Goal: Check status: Check status

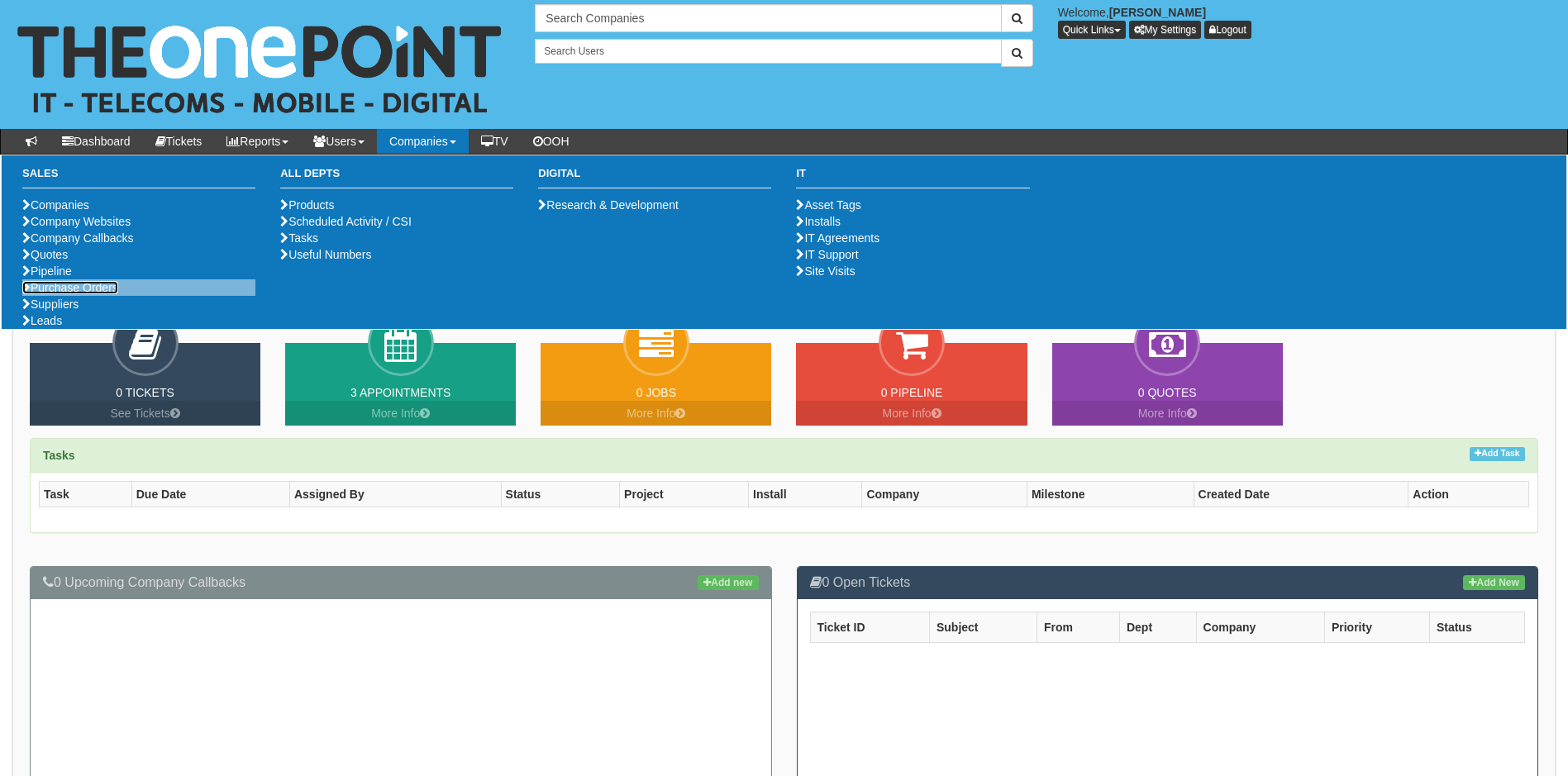
click at [97, 294] on link "Purchase Orders" at bounding box center [70, 287] width 96 height 13
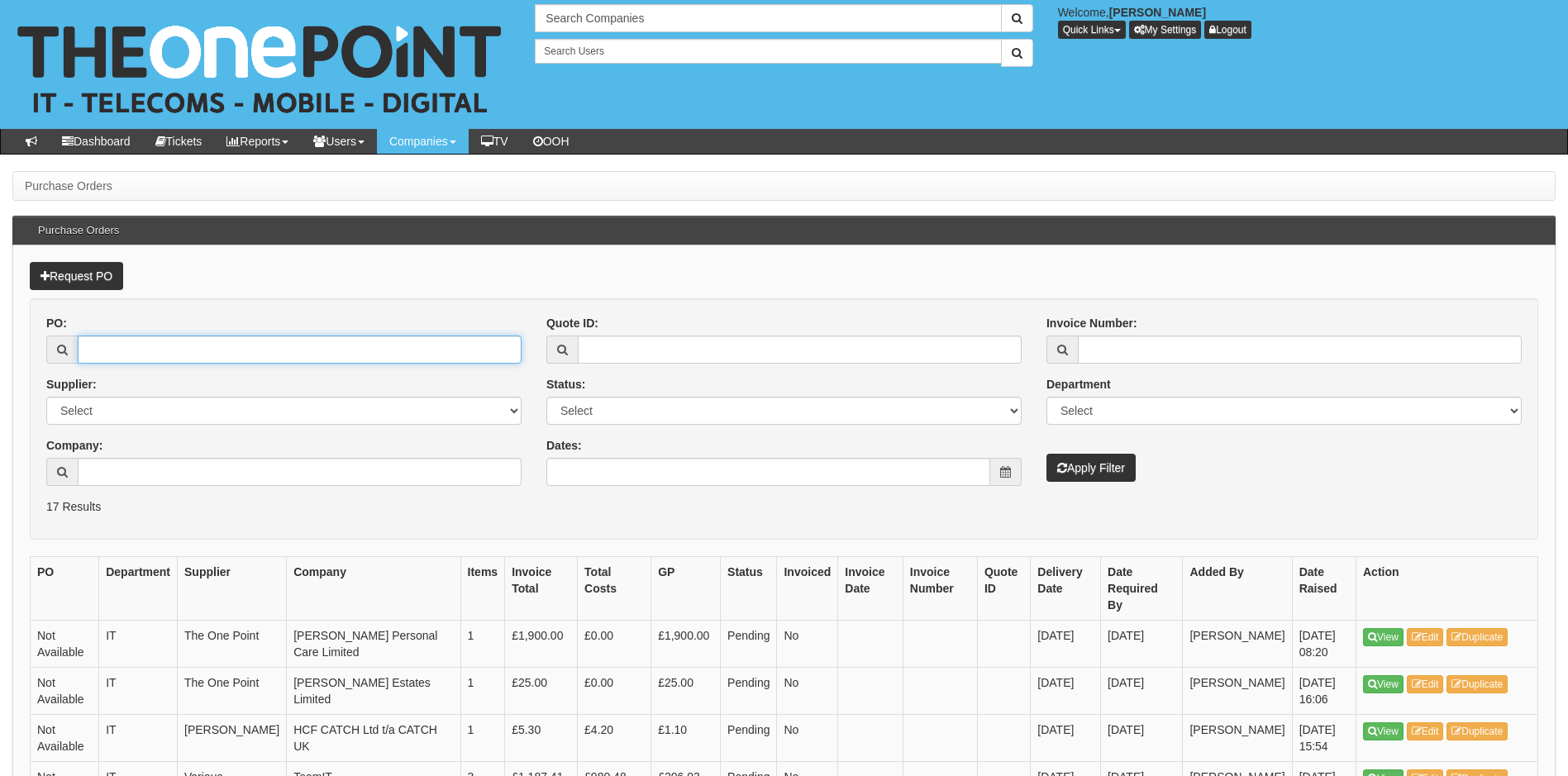
click at [118, 342] on input "PO:" at bounding box center [300, 349] width 444 height 28
type input "19792"
click at [1046, 453] on button "Apply Filter" at bounding box center [1090, 467] width 89 height 28
